Goal: Task Accomplishment & Management: Use online tool/utility

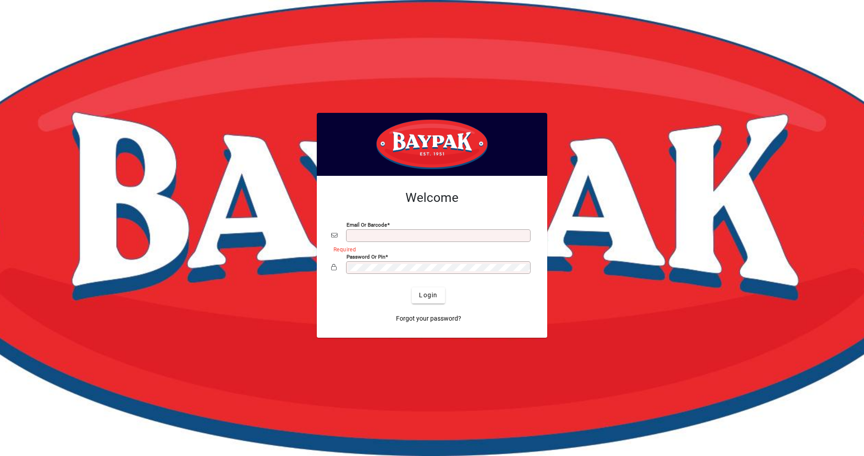
type input "**********"
click at [122, 435] on div at bounding box center [432, 228] width 864 height 456
click at [428, 295] on span "Login" at bounding box center [428, 295] width 18 height 9
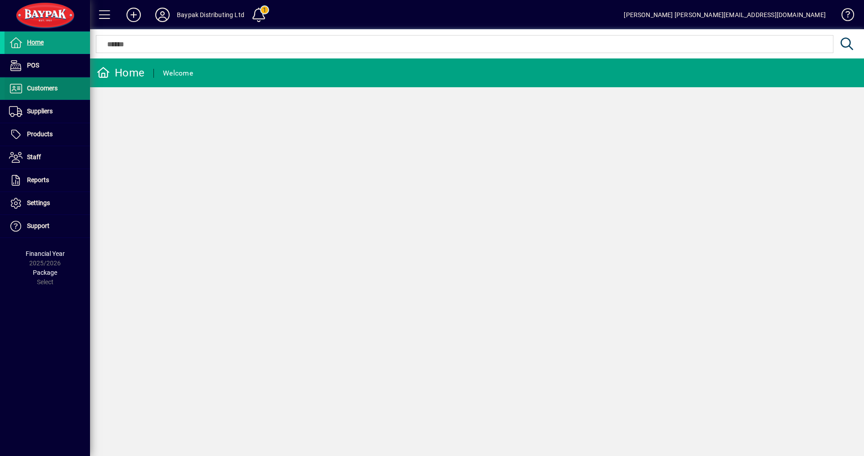
click at [50, 86] on span "Customers" at bounding box center [42, 88] width 31 height 7
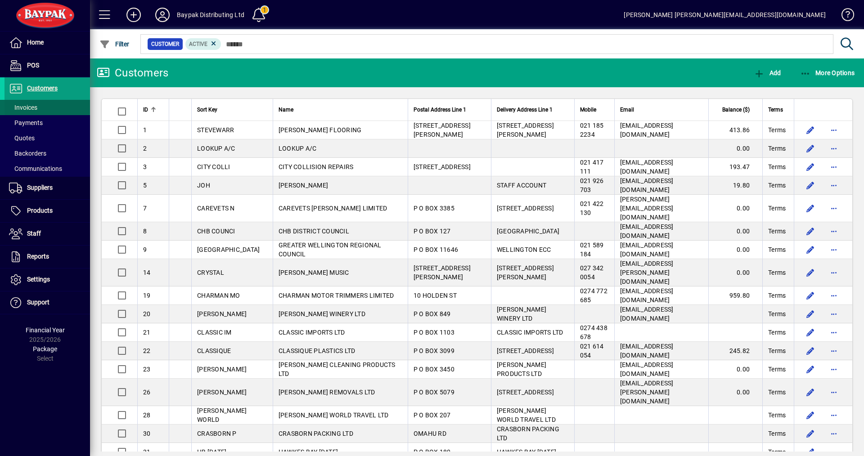
click at [23, 105] on span "Invoices" at bounding box center [23, 107] width 28 height 7
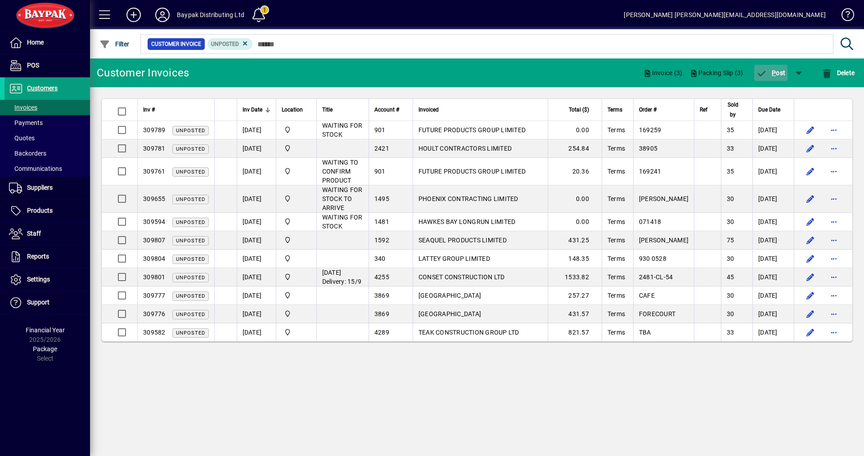
click at [775, 72] on span "P ost" at bounding box center [771, 72] width 29 height 7
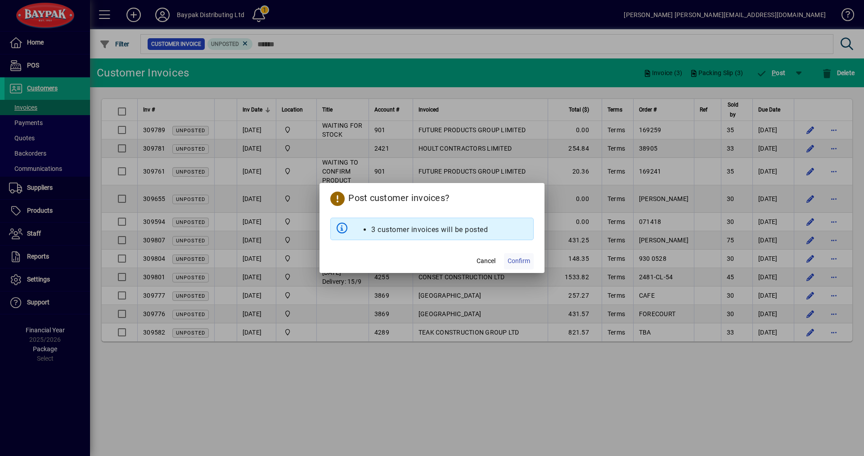
click at [524, 261] on span "Confirm" at bounding box center [519, 261] width 23 height 9
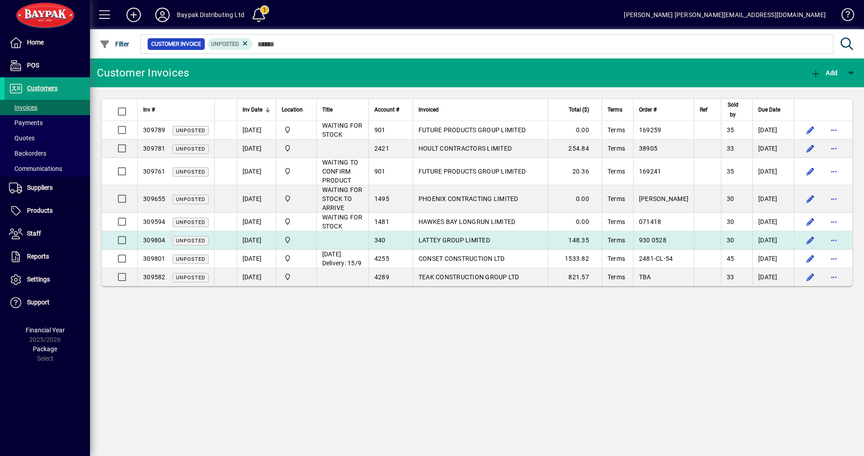
click at [472, 239] on span "LATTEY GROUP LIMITED" at bounding box center [455, 240] width 72 height 7
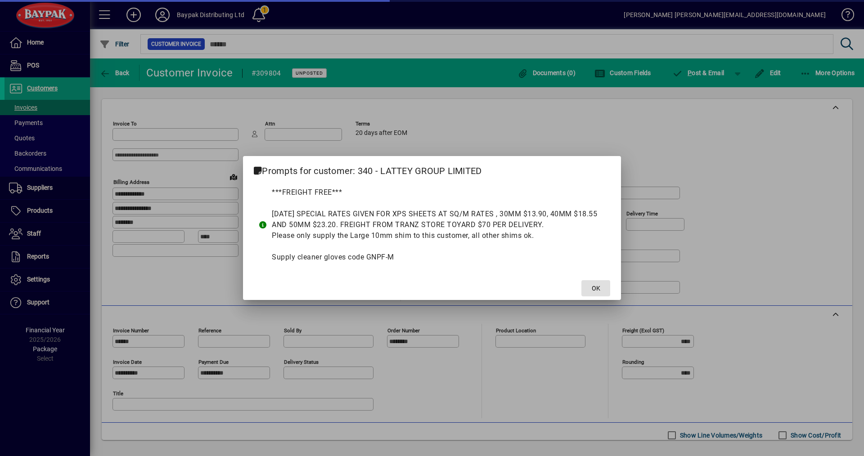
type input "**********"
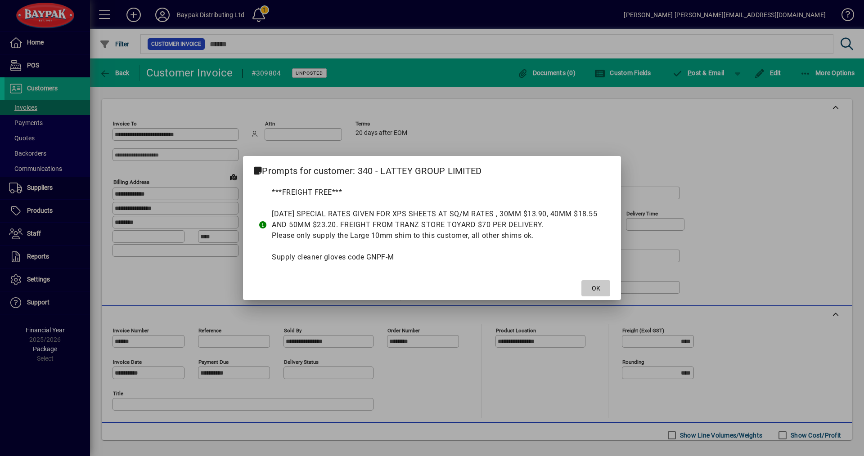
click at [603, 293] on span at bounding box center [595, 289] width 29 height 22
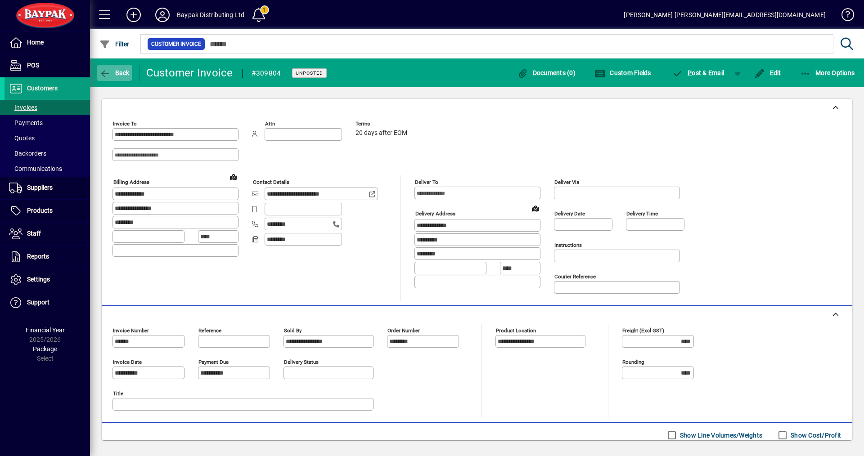
click at [121, 72] on span "Back" at bounding box center [114, 72] width 30 height 7
